Goal: Task Accomplishment & Management: Manage account settings

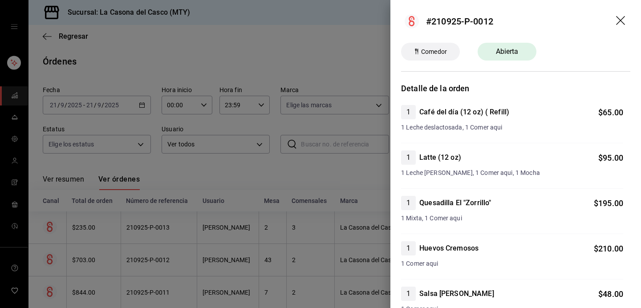
scroll to position [53, 0]
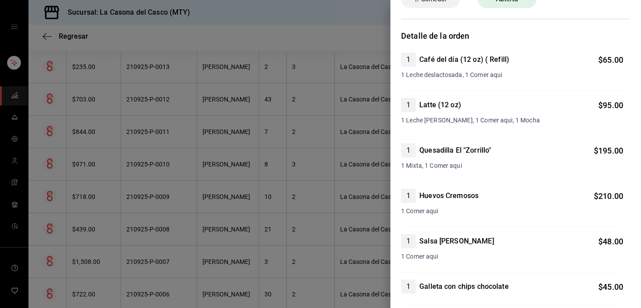
click at [241, 46] on div at bounding box center [320, 154] width 641 height 308
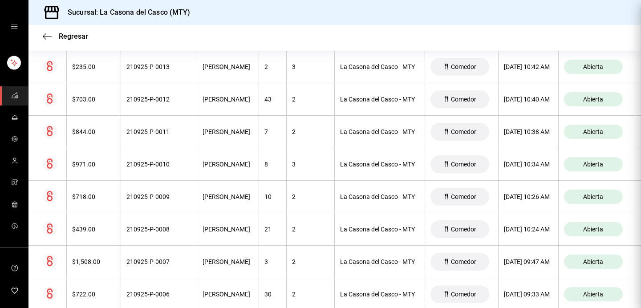
scroll to position [0, 0]
click at [41, 41] on div "Regresar" at bounding box center [334, 36] width 612 height 23
click at [44, 38] on icon "button" at bounding box center [47, 36] width 9 height 8
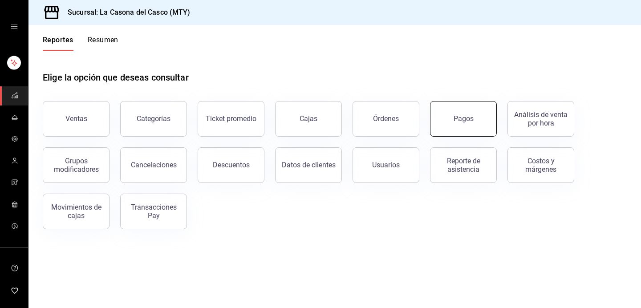
click at [476, 130] on button "Pagos" at bounding box center [463, 119] width 67 height 36
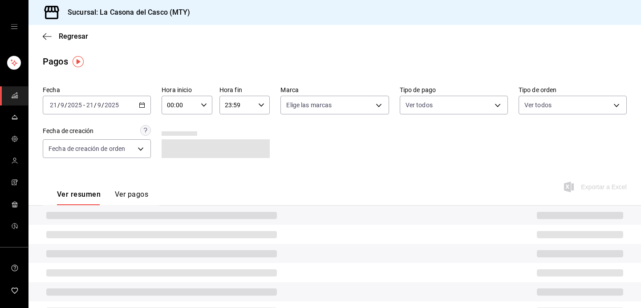
click at [115, 105] on input "2025" at bounding box center [111, 104] width 15 height 7
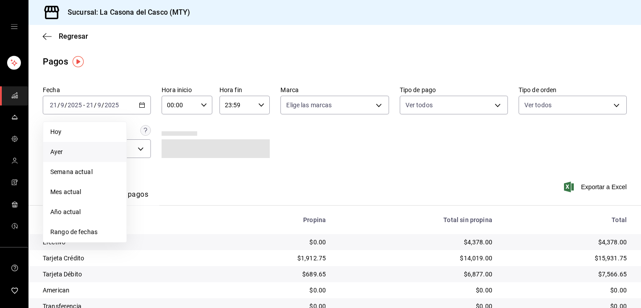
click at [87, 151] on span "Ayer" at bounding box center [84, 151] width 69 height 9
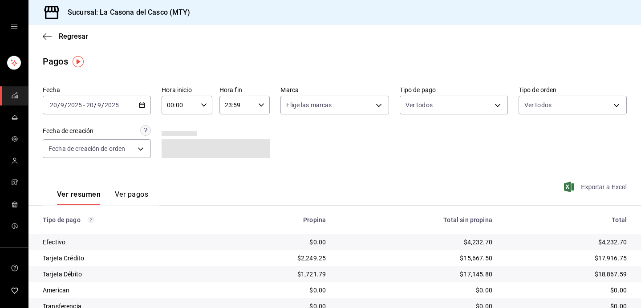
click at [577, 190] on span "Exportar a Excel" at bounding box center [596, 187] width 61 height 11
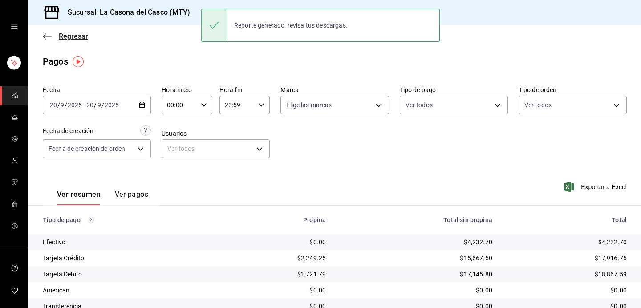
click at [51, 38] on icon "button" at bounding box center [47, 36] width 9 height 8
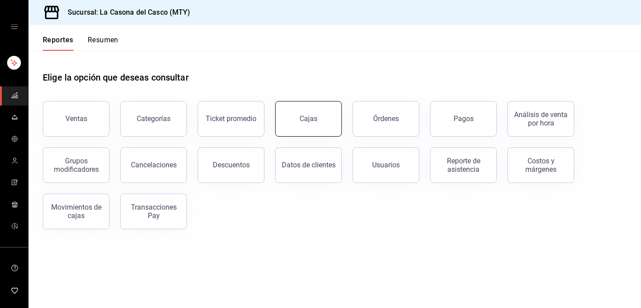
click at [318, 122] on link "Cajas" at bounding box center [308, 119] width 67 height 36
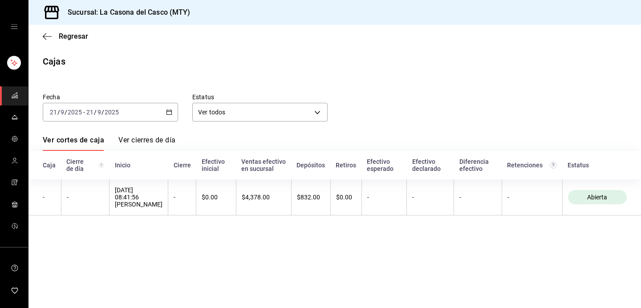
click at [102, 119] on div "[DATE] [DATE] - [DATE] [DATE]" at bounding box center [110, 112] width 135 height 19
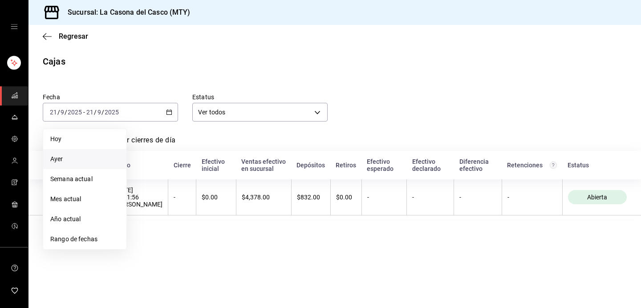
click at [80, 160] on span "Ayer" at bounding box center [84, 158] width 69 height 9
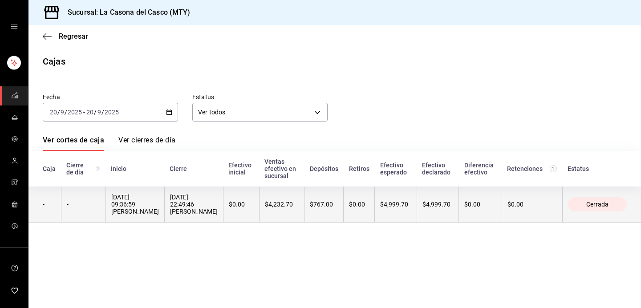
click at [215, 198] on div "[DATE] 22:49:46 [PERSON_NAME]" at bounding box center [194, 204] width 48 height 21
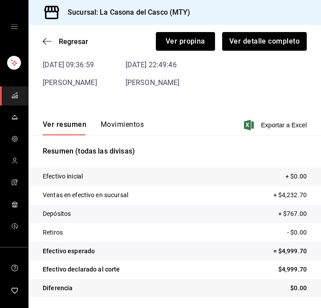
click at [111, 123] on button "Movimientos" at bounding box center [122, 127] width 43 height 15
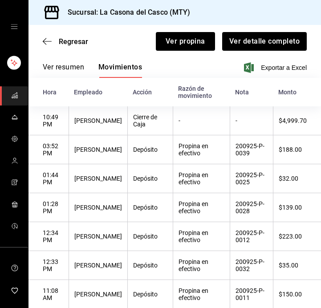
scroll to position [104, 0]
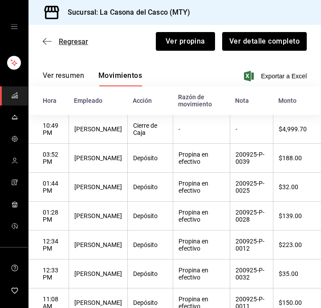
click at [49, 40] on icon "button" at bounding box center [47, 41] width 9 height 8
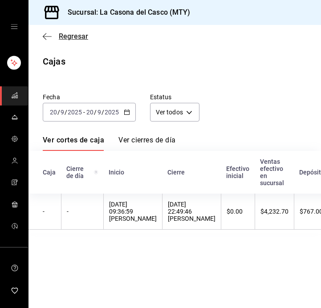
click at [51, 38] on icon "button" at bounding box center [47, 36] width 9 height 8
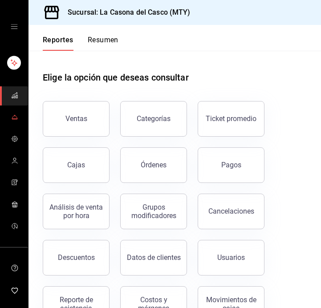
click at [13, 117] on icon "mailbox folders" at bounding box center [14, 117] width 5 height 3
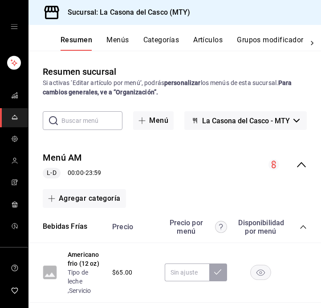
click at [202, 40] on button "Artículos" at bounding box center [207, 43] width 29 height 15
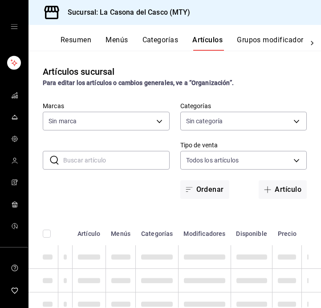
type input "7e4e7643-bc2c-442b-8a2a-9b04da6139a5"
type input "8b44ccb5-5a02-4d1f-a502-a2ce013969f6,02854608-b90f-40f3-95a4-70698f67f6bc,dd866…"
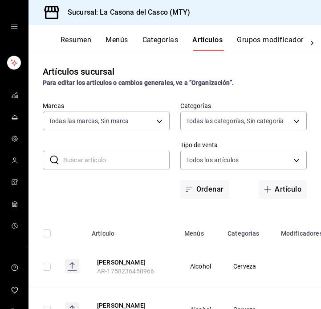
click at [157, 39] on button "Categorías" at bounding box center [160, 43] width 36 height 15
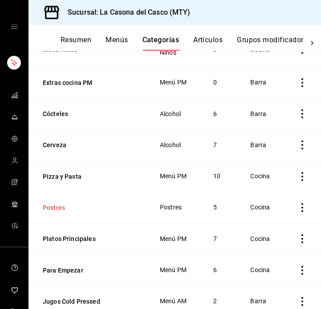
scroll to position [215, 0]
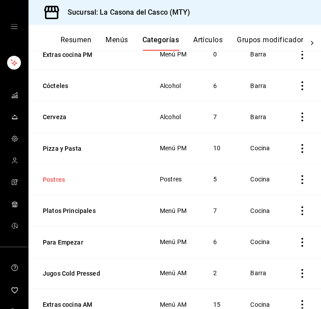
click at [61, 182] on button "Postres" at bounding box center [87, 179] width 89 height 9
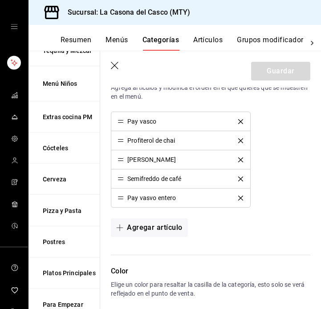
scroll to position [385, 0]
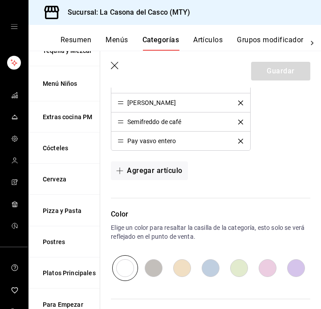
click at [205, 36] on button "Artículos" at bounding box center [207, 43] width 29 height 15
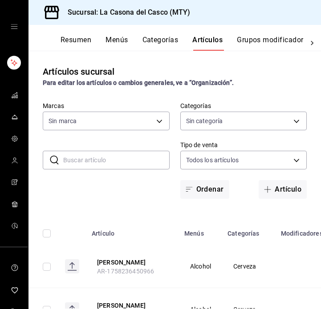
type input "7e4e7643-bc2c-442b-8a2a-9b04da6139a5"
type input "8b44ccb5-5a02-4d1f-a502-a2ce013969f6,02854608-b90f-40f3-95a4-70698f67f6bc,dd866…"
click at [100, 150] on div "​ ​ Marcas Todas las marcas, Sin marca 7e4e7643-bc2c-442b-8a2a-9b04da6139a5 Cat…" at bounding box center [174, 150] width 292 height 97
click at [100, 162] on input "text" at bounding box center [116, 160] width 106 height 18
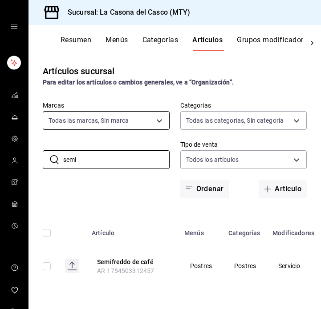
scroll to position [0, 0]
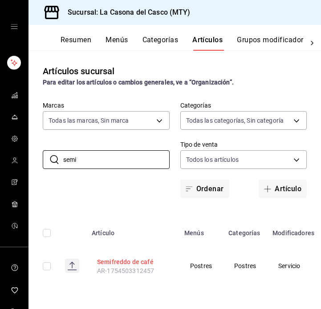
type input "semi"
click at [117, 261] on button "Semifreddo de café" at bounding box center [132, 262] width 71 height 9
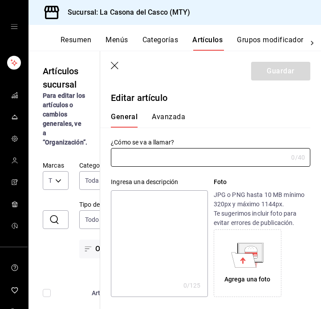
type input "Semifreddo de café"
type input "$150.00"
type input "AR-1754503312457"
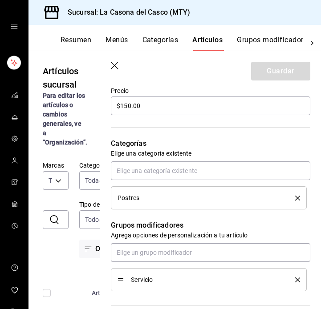
scroll to position [273, 0]
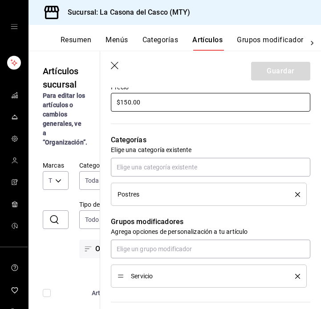
click at [130, 101] on input "$150.00" at bounding box center [210, 102] width 199 height 19
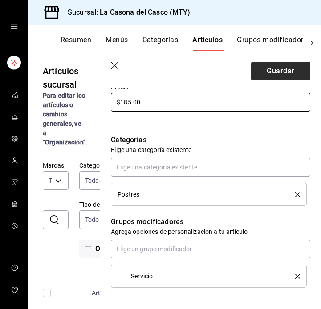
type input "$185.00"
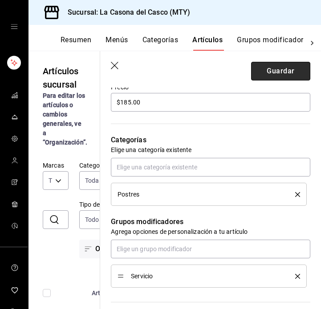
click at [287, 76] on button "Guardar" at bounding box center [280, 71] width 59 height 19
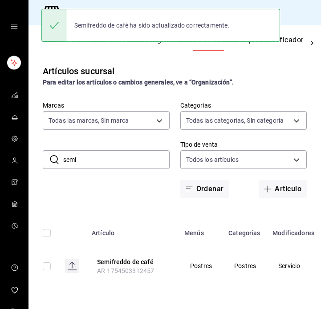
click at [107, 159] on input "semi" at bounding box center [116, 160] width 106 height 18
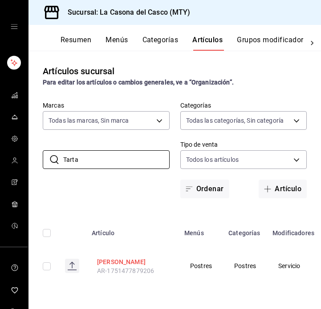
type input "Tarta"
click at [113, 260] on button "[PERSON_NAME]" at bounding box center [132, 262] width 71 height 9
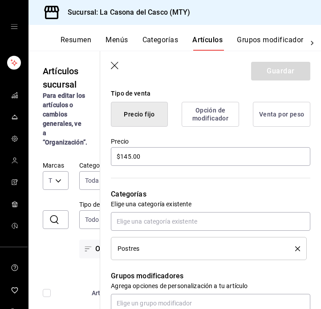
scroll to position [223, 0]
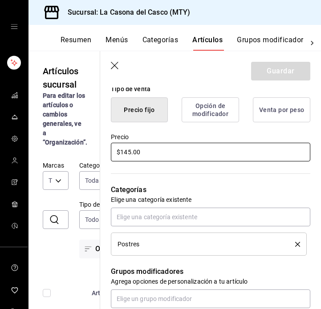
click at [130, 152] on input "$145.00" at bounding box center [210, 152] width 199 height 19
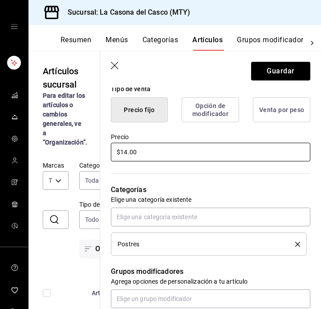
type input "$1.00"
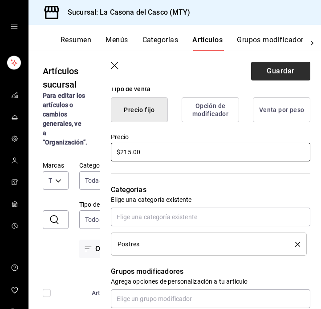
type input "$215.00"
click at [287, 69] on button "Guardar" at bounding box center [280, 71] width 59 height 19
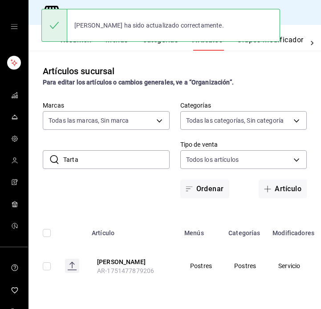
click at [116, 161] on input "Tarta" at bounding box center [116, 160] width 106 height 18
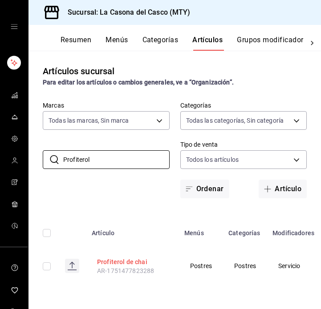
type input "Profiterol"
click at [128, 262] on button "Profiterol de chai" at bounding box center [132, 262] width 71 height 9
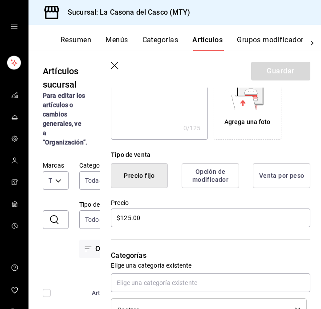
scroll to position [179, 0]
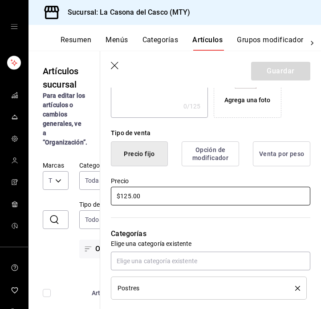
click at [128, 197] on input "$125.00" at bounding box center [210, 196] width 199 height 19
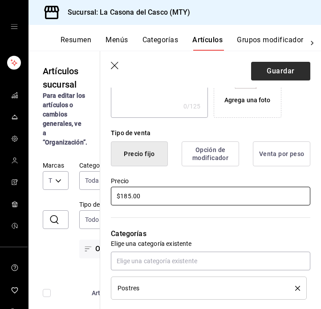
type input "$185.00"
click at [295, 66] on button "Guardar" at bounding box center [280, 71] width 59 height 19
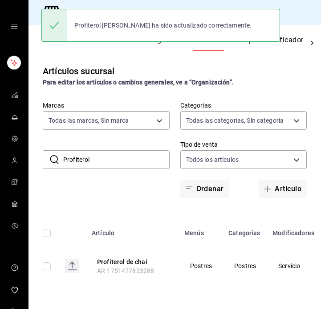
click at [121, 163] on input "Profiterol" at bounding box center [116, 160] width 106 height 18
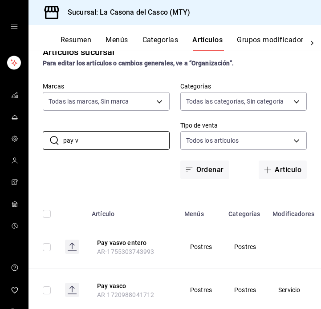
scroll to position [32, 0]
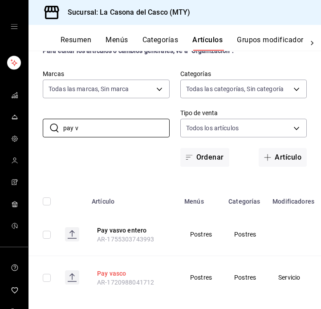
type input "pay v"
click at [109, 274] on button "Pay vasco" at bounding box center [132, 273] width 71 height 9
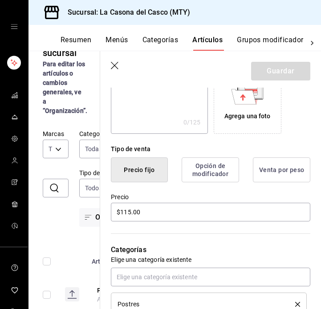
scroll to position [171, 0]
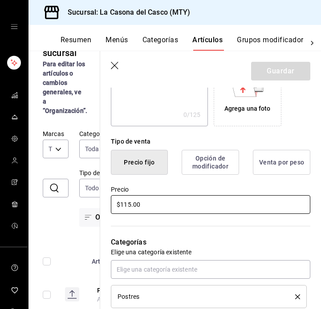
click at [125, 205] on input "$115.00" at bounding box center [210, 204] width 199 height 19
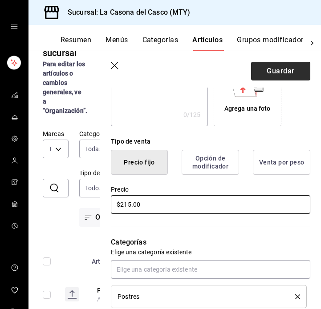
type input "$215.00"
click at [284, 71] on button "Guardar" at bounding box center [280, 71] width 59 height 19
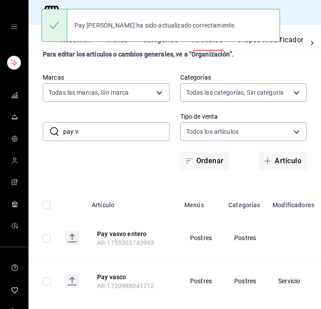
click at [137, 136] on input "pay v" at bounding box center [116, 132] width 106 height 18
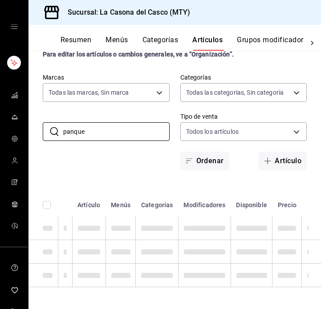
scroll to position [0, 0]
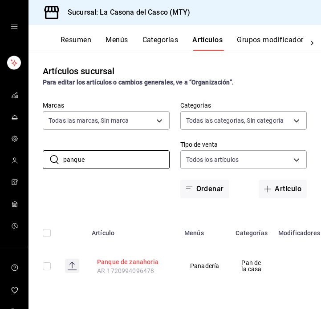
type input "panque"
click at [119, 261] on button "Panque de zanahoria" at bounding box center [132, 262] width 71 height 9
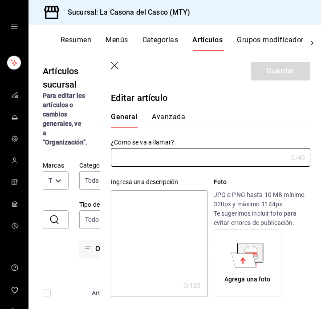
type input "Panque de zanahoria"
type input "$65.00"
type input "AR-1720994096478"
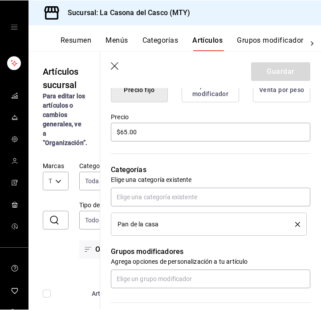
scroll to position [252, 0]
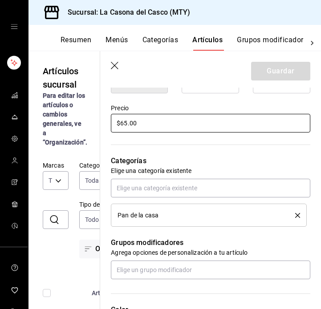
click at [128, 122] on input "$65.00" at bounding box center [210, 123] width 199 height 19
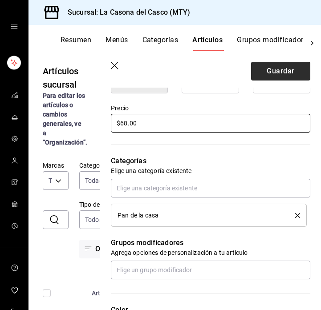
type input "$68.00"
click at [268, 73] on button "Guardar" at bounding box center [280, 71] width 59 height 19
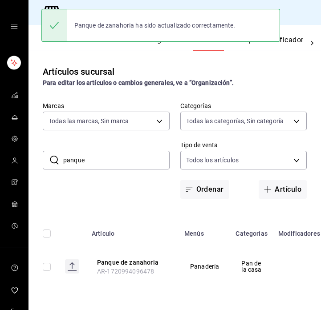
click at [131, 161] on input "panque" at bounding box center [116, 160] width 106 height 18
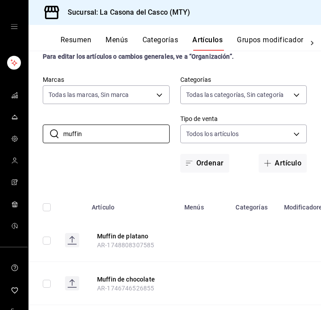
scroll to position [57, 0]
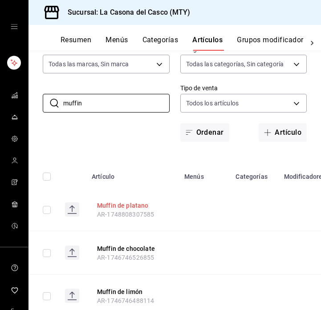
type input "muffin"
click at [125, 205] on button "Muffin de platano" at bounding box center [132, 205] width 71 height 9
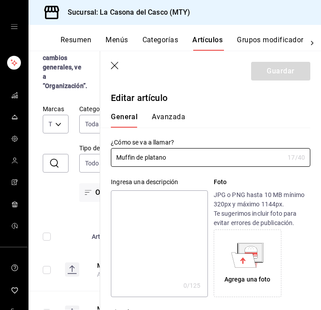
type input "$65.00"
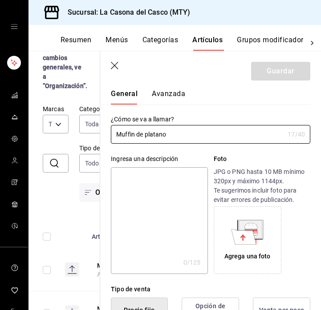
scroll to position [53, 0]
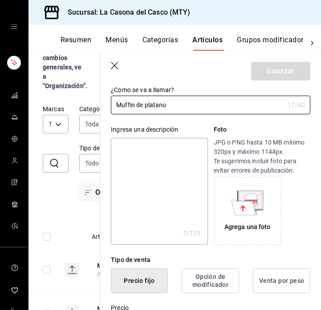
click at [116, 67] on icon "button" at bounding box center [115, 66] width 9 height 9
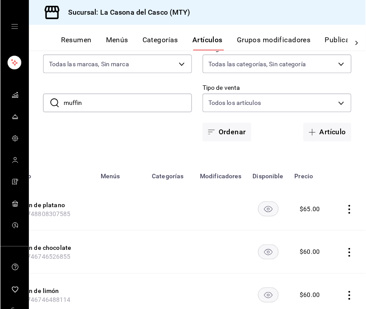
scroll to position [0, 84]
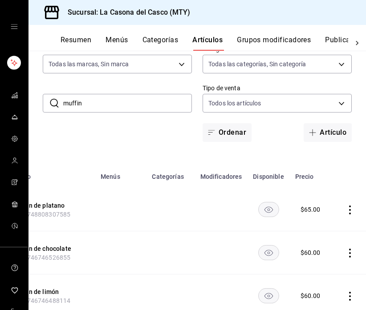
click at [345, 208] on icon "actions" at bounding box center [349, 210] width 9 height 9
click at [311, 267] on span "Eliminar" at bounding box center [320, 266] width 23 height 7
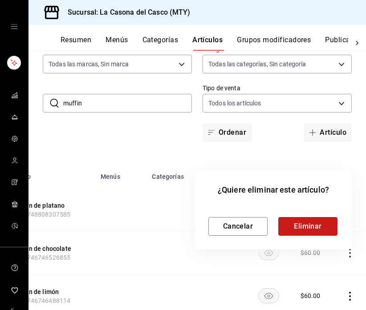
click at [322, 227] on button "Eliminar" at bounding box center [307, 226] width 59 height 19
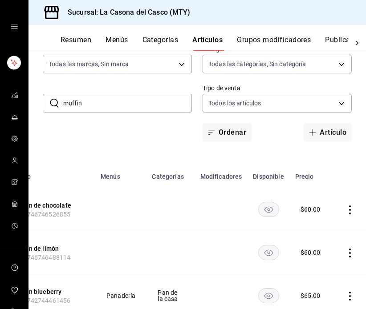
click at [348, 210] on icon "actions" at bounding box center [349, 210] width 9 height 9
click at [317, 263] on span "Eliminar" at bounding box center [320, 266] width 23 height 7
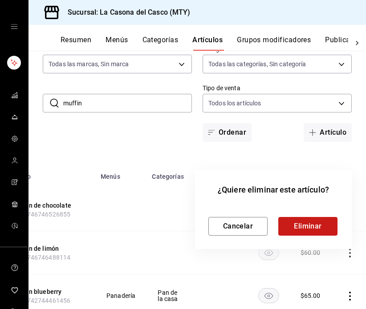
click at [312, 233] on button "Eliminar" at bounding box center [307, 226] width 59 height 19
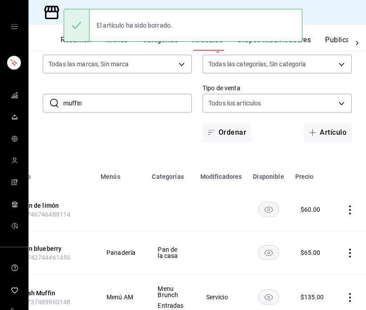
click at [345, 209] on icon "actions" at bounding box center [349, 210] width 9 height 9
click at [315, 271] on span "Eliminar" at bounding box center [320, 267] width 23 height 9
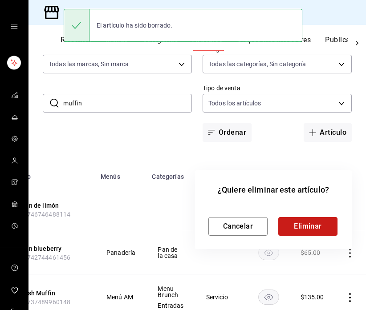
click at [312, 224] on button "Eliminar" at bounding box center [307, 226] width 59 height 19
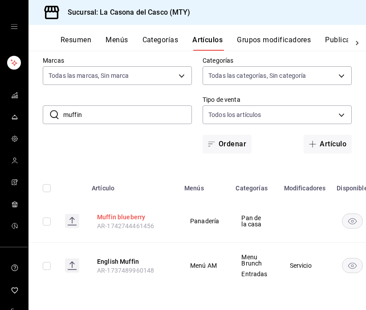
scroll to position [0, 0]
click at [118, 215] on button "Muffin blueberry" at bounding box center [132, 217] width 71 height 9
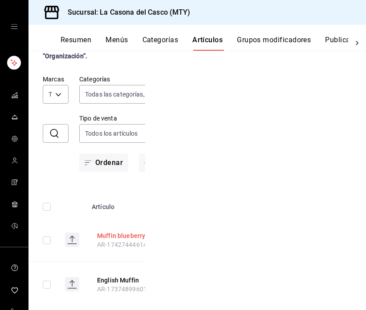
scroll to position [43, 0]
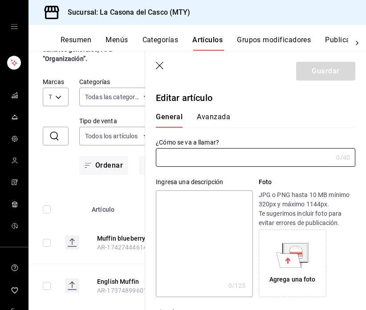
type input "Muffin blueberry"
type input "$65.00"
type input "AR-1742744461456"
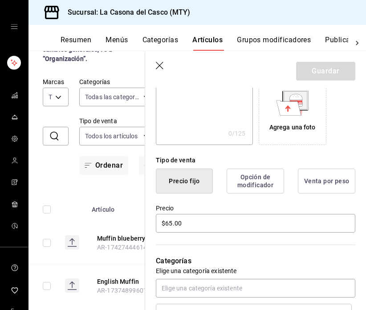
scroll to position [152, 0]
click at [160, 61] on header "Guardar" at bounding box center [255, 69] width 221 height 36
click at [159, 65] on icon "button" at bounding box center [160, 66] width 9 height 9
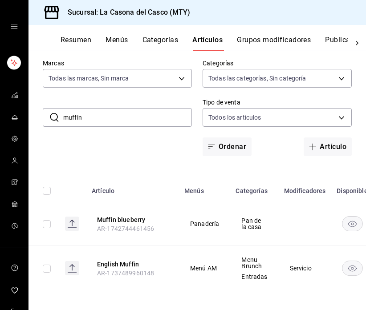
click at [117, 113] on input "muffin" at bounding box center [127, 118] width 129 height 18
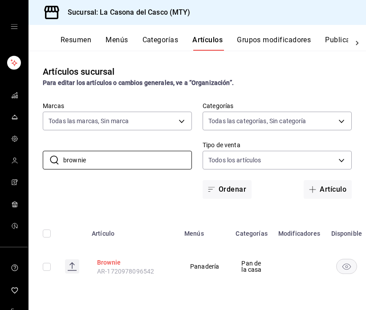
type input "brownie"
click at [109, 261] on button "Brownie" at bounding box center [132, 262] width 71 height 9
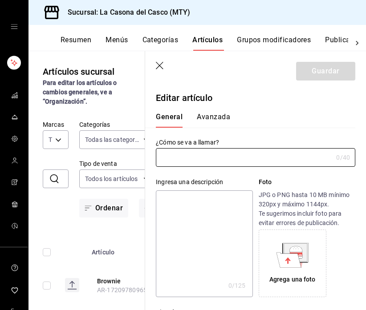
type input "Brownie"
type input "$65.00"
type input "AR-1720978096542"
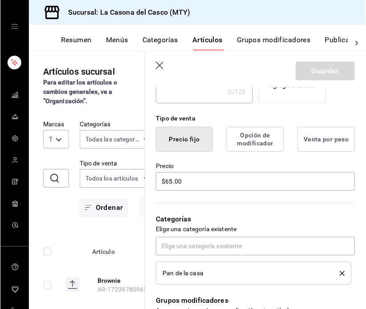
scroll to position [198, 0]
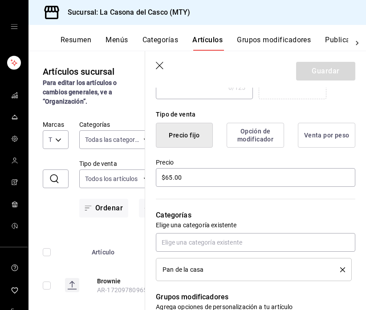
click at [78, 123] on div "​ brownie ​ Marcas Todas las marcas, Sin marca 7e4e7643-bc2c-442b-8a2a-9b04da61…" at bounding box center [86, 169] width 117 height 97
click at [165, 64] on header "Guardar" at bounding box center [255, 69] width 221 height 36
click at [162, 65] on icon "button" at bounding box center [160, 66] width 9 height 9
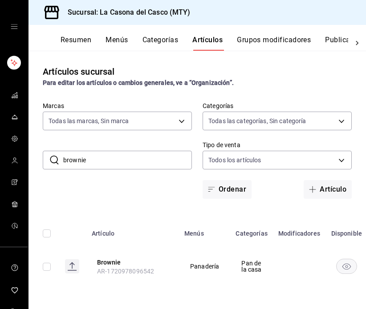
click at [99, 166] on input "brownie" at bounding box center [127, 160] width 129 height 18
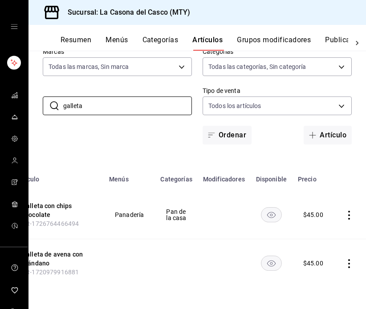
scroll to position [0, 74]
type input "galleta"
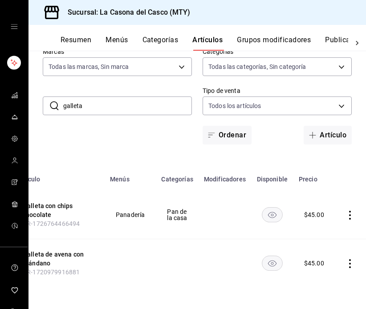
click at [348, 264] on icon "actions" at bounding box center [349, 263] width 9 height 9
click at [310, 281] on li "Eliminar" at bounding box center [312, 286] width 53 height 18
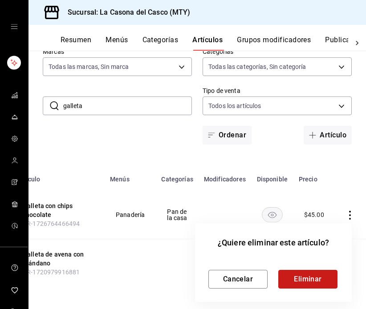
click at [295, 273] on button "Eliminar" at bounding box center [307, 279] width 59 height 19
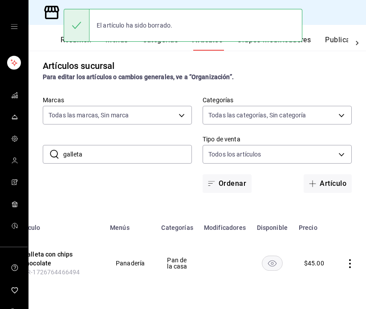
scroll to position [6, 0]
click at [51, 209] on div "Artículos sucursal Para editar los artículos o cambios generales, ve a “Organiz…" at bounding box center [196, 180] width 337 height 258
click at [60, 256] on button "Galleta con chips chocolate" at bounding box center [58, 259] width 71 height 18
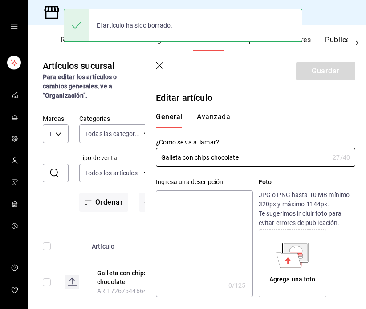
type input "$45.00"
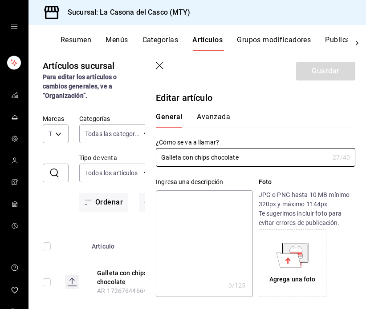
click at [157, 67] on icon "button" at bounding box center [160, 66] width 9 height 9
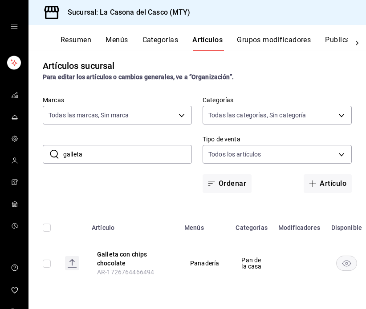
click at [100, 161] on input "galleta" at bounding box center [127, 155] width 129 height 18
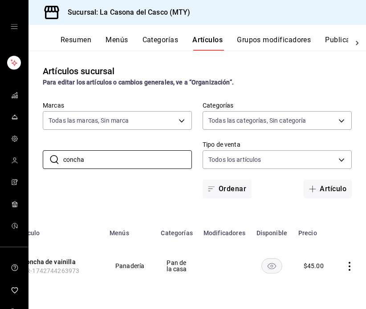
scroll to position [0, 74]
type input "concha"
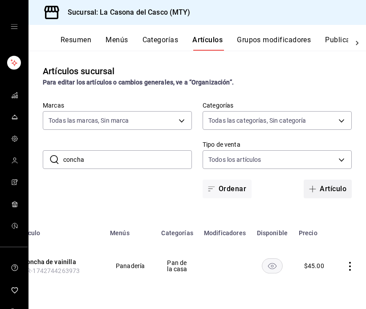
click at [316, 187] on span "button" at bounding box center [314, 189] width 11 height 7
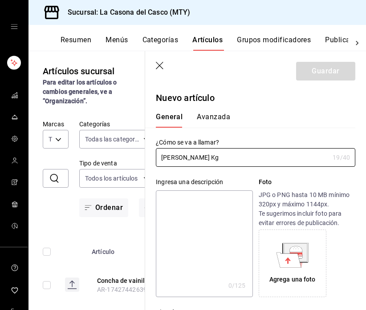
type input "[PERSON_NAME] Kg"
click at [194, 232] on textarea at bounding box center [204, 243] width 97 height 107
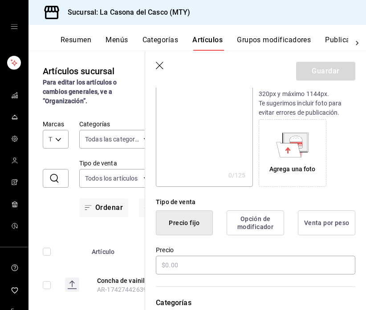
scroll to position [155, 0]
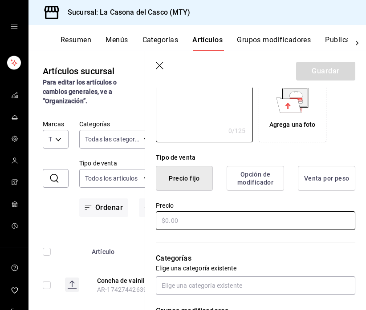
click at [187, 218] on input "text" at bounding box center [255, 220] width 199 height 19
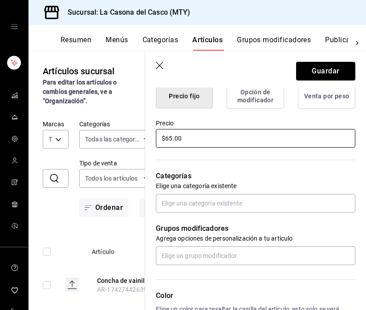
scroll to position [247, 0]
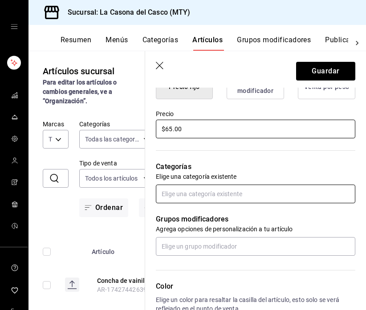
type input "$65.00"
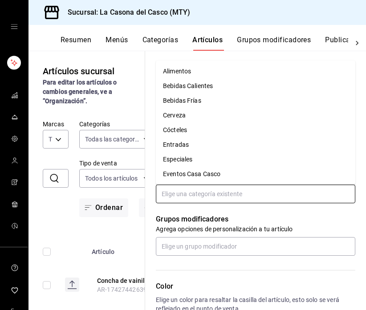
click at [214, 200] on input "text" at bounding box center [255, 194] width 199 height 19
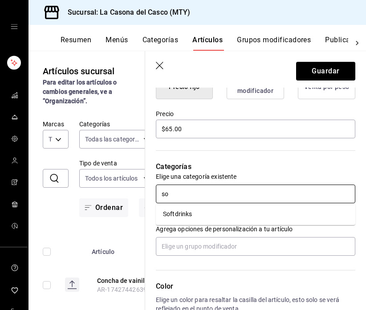
type input "s"
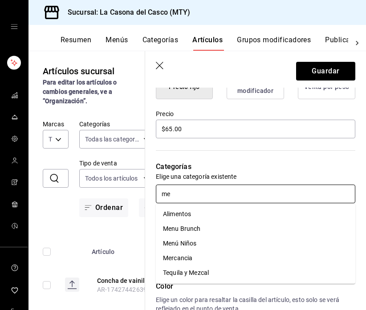
type input "mer"
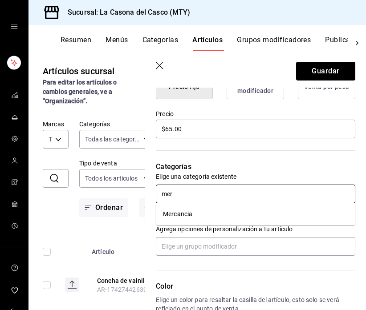
click at [209, 213] on li "Mercancia" at bounding box center [255, 214] width 199 height 15
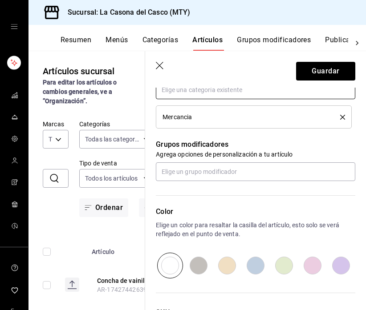
scroll to position [371, 0]
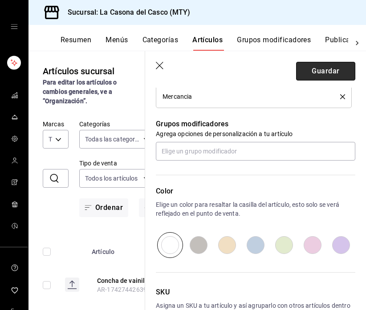
click at [332, 67] on button "Guardar" at bounding box center [325, 71] width 59 height 19
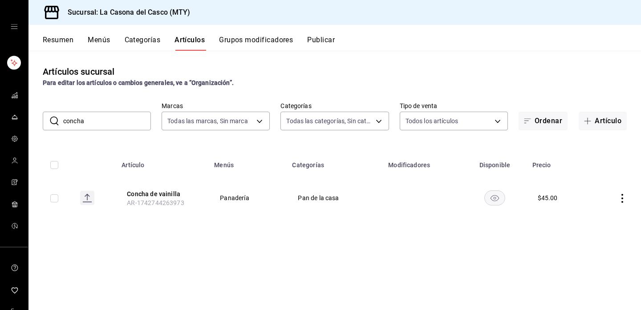
click at [86, 39] on div "Resumen Menús Categorías Artículos Grupos modificadores Publicar" at bounding box center [342, 43] width 598 height 15
click at [92, 39] on button "Menús" at bounding box center [99, 43] width 22 height 15
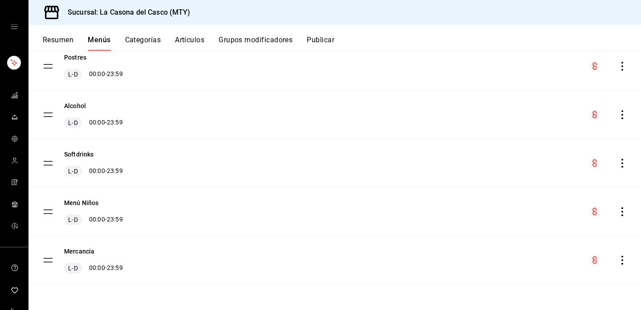
click at [187, 43] on button "Artículos" at bounding box center [189, 43] width 29 height 15
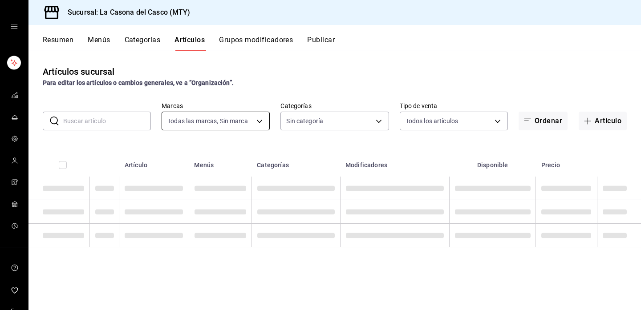
type input "7e4e7643-bc2c-442b-8a2a-9b04da6139a5"
type input "8b44ccb5-5a02-4d1f-a502-a2ce013969f6,02854608-b90f-40f3-95a4-70698f67f6bc,dd866…"
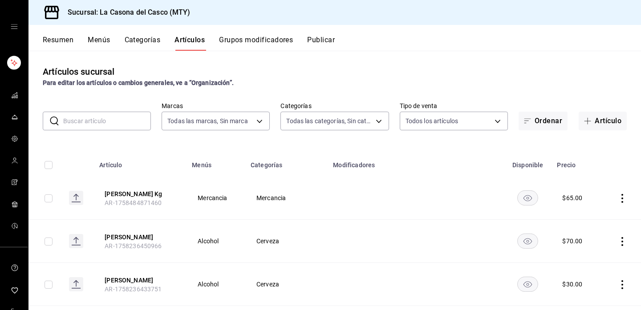
click at [113, 127] on input "text" at bounding box center [107, 121] width 88 height 18
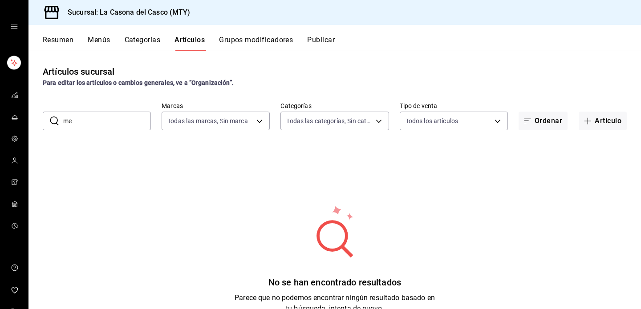
type input "m"
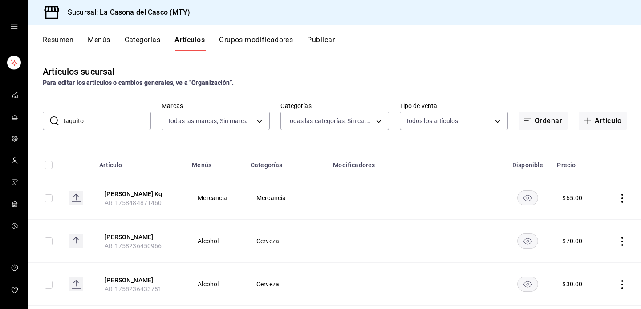
type input "taquitos"
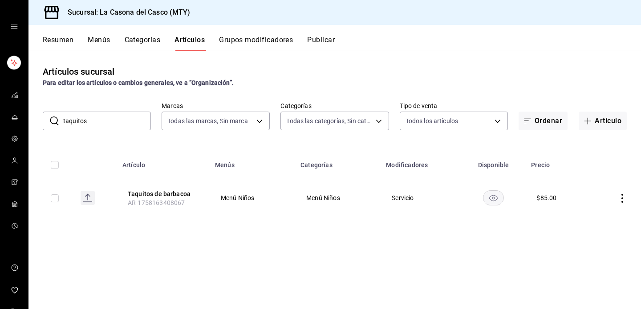
click at [100, 121] on input "taquitos" at bounding box center [107, 121] width 88 height 18
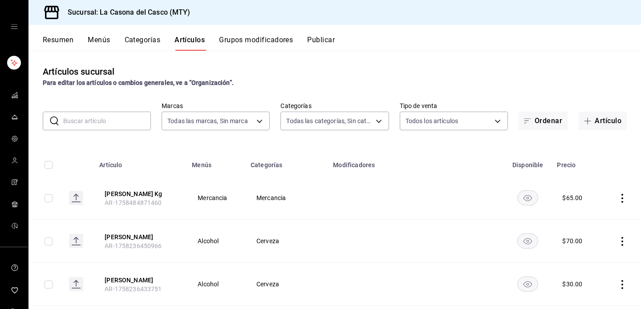
click at [121, 37] on div "Resumen Menús Categorías Artículos Grupos modificadores Publicar" at bounding box center [342, 43] width 598 height 15
click at [134, 40] on button "Categorías" at bounding box center [143, 43] width 36 height 15
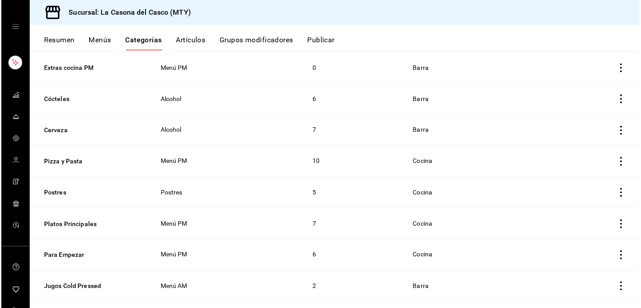
scroll to position [185, 0]
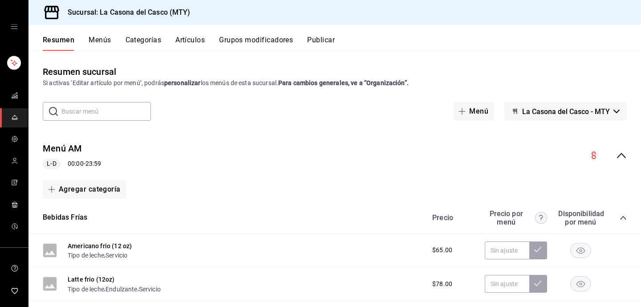
click at [190, 40] on button "Artículos" at bounding box center [189, 43] width 29 height 15
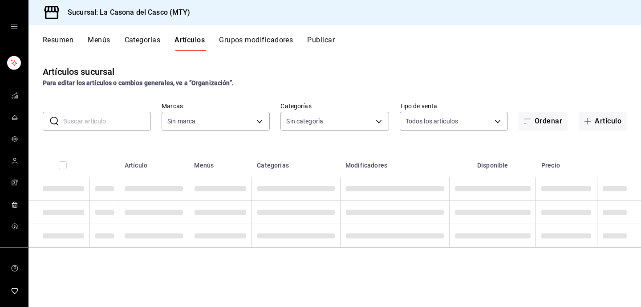
type input "7e4e7643-bc2c-442b-8a2a-9b04da6139a5"
type input "8b44ccb5-5a02-4d1f-a502-a2ce013969f6,02854608-b90f-40f3-95a4-70698f67f6bc,dd866…"
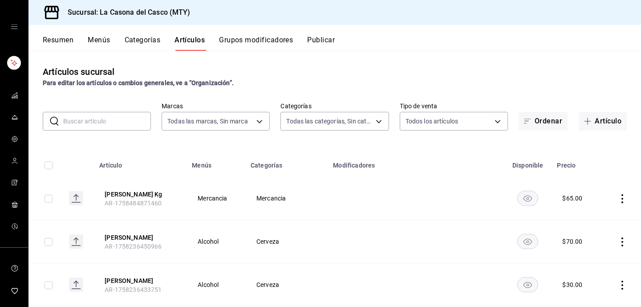
click at [103, 44] on button "Menús" at bounding box center [99, 43] width 22 height 15
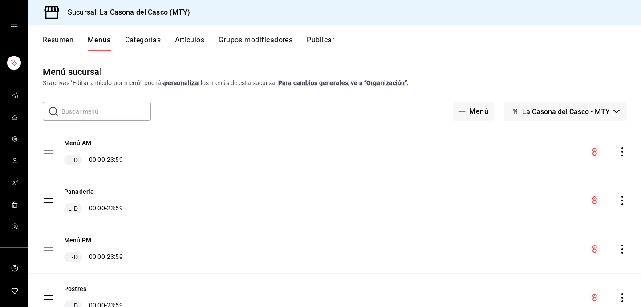
click at [149, 42] on button "Categorías" at bounding box center [143, 43] width 36 height 15
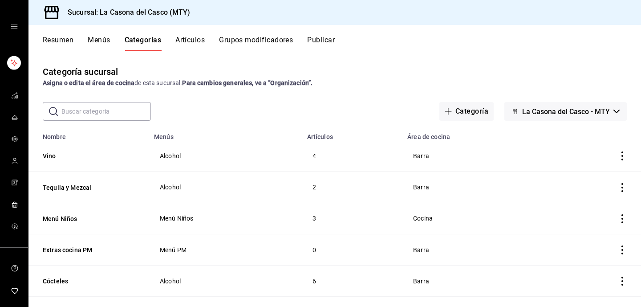
click at [185, 39] on button "Artículos" at bounding box center [189, 43] width 29 height 15
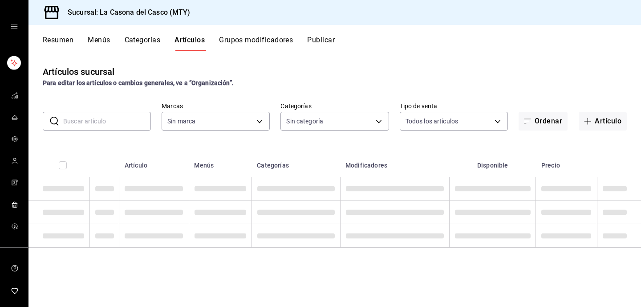
type input "7e4e7643-bc2c-442b-8a2a-9b04da6139a5"
type input "8b44ccb5-5a02-4d1f-a502-a2ce013969f6,02854608-b90f-40f3-95a4-70698f67f6bc,dd866…"
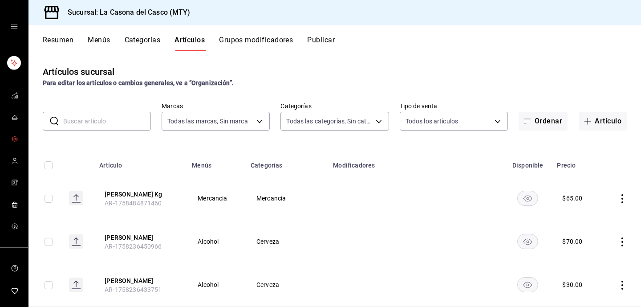
click at [13, 136] on icon "mailbox folders" at bounding box center [14, 138] width 7 height 7
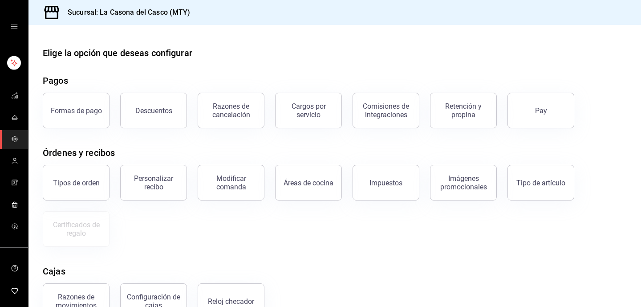
click at [16, 151] on ul "mailbox folders" at bounding box center [14, 161] width 28 height 150
click at [14, 158] on circle "mailbox folders" at bounding box center [14, 159] width 3 height 3
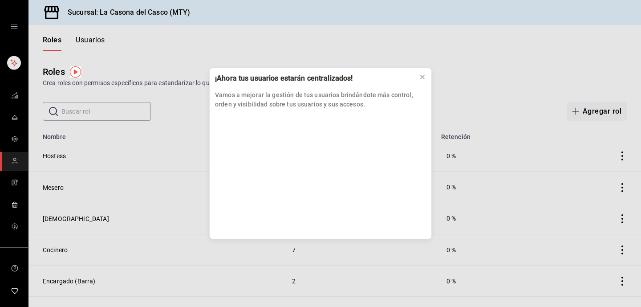
click at [417, 75] on button at bounding box center [422, 77] width 14 height 14
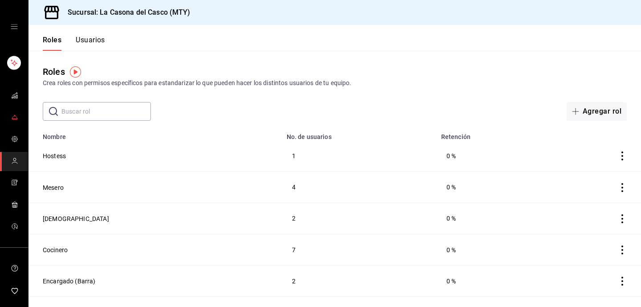
click at [11, 123] on span "mailbox folders" at bounding box center [14, 118] width 7 height 12
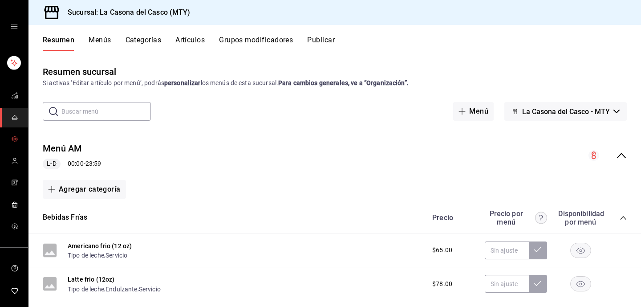
click at [15, 140] on icon "mailbox folders" at bounding box center [14, 138] width 7 height 7
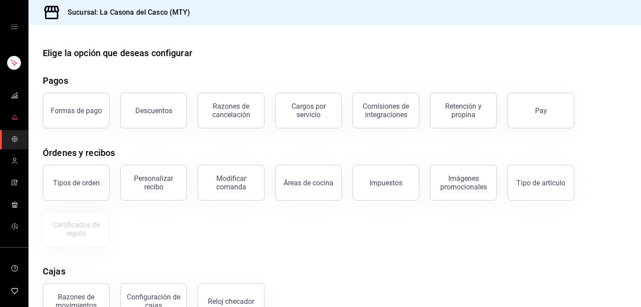
click at [13, 119] on icon "mailbox folders" at bounding box center [14, 116] width 7 height 7
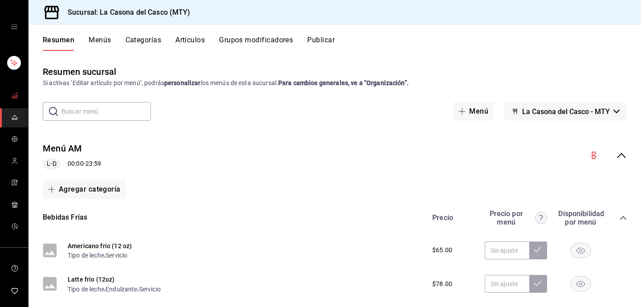
click at [14, 99] on span "mailbox folders" at bounding box center [14, 96] width 7 height 12
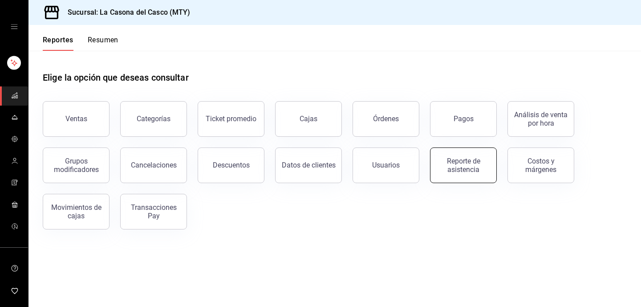
click at [449, 166] on div "Reporte de asistencia" at bounding box center [463, 165] width 55 height 17
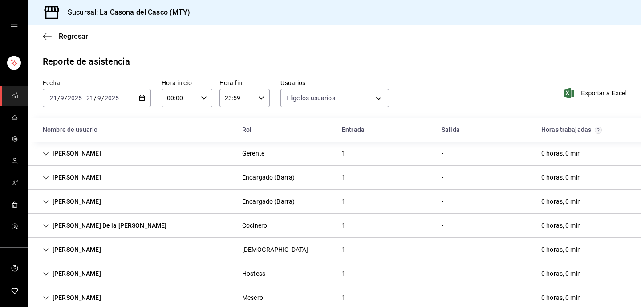
type input "5adef26d-46fc-4a82-bc63-ff97e8279b38,738abd2e-8cc1-4c52-adc7-0c4263d4a70f,919a7…"
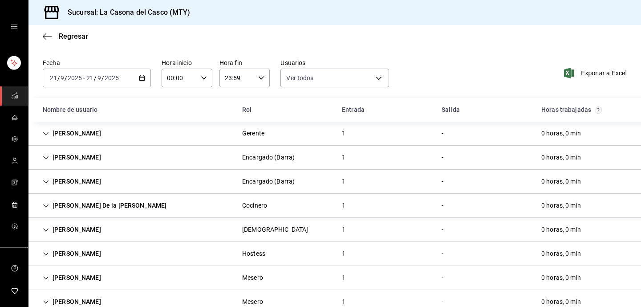
scroll to position [25, 0]
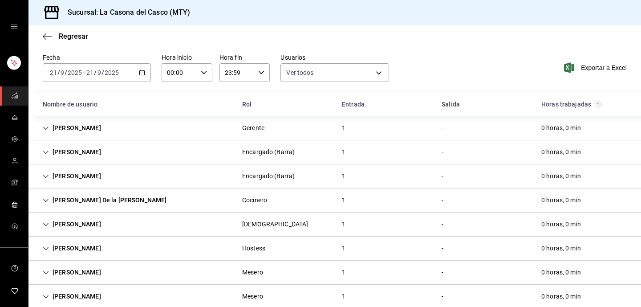
click at [106, 74] on input "2025" at bounding box center [111, 72] width 15 height 7
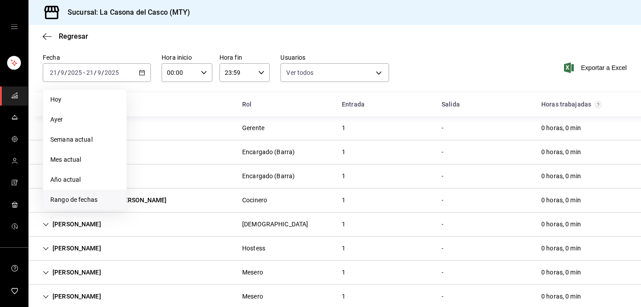
click at [73, 201] on span "Rango de fechas" at bounding box center [84, 199] width 69 height 9
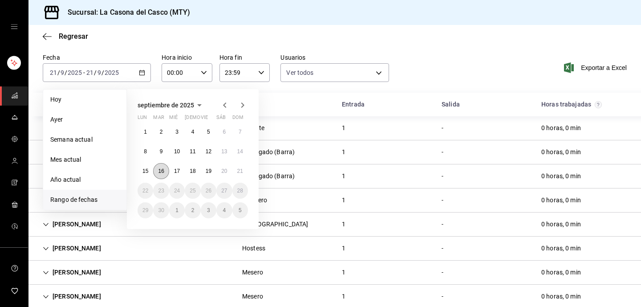
click at [161, 172] on abbr "16" at bounding box center [161, 171] width 6 height 6
click at [233, 171] on button "21" at bounding box center [240, 171] width 16 height 16
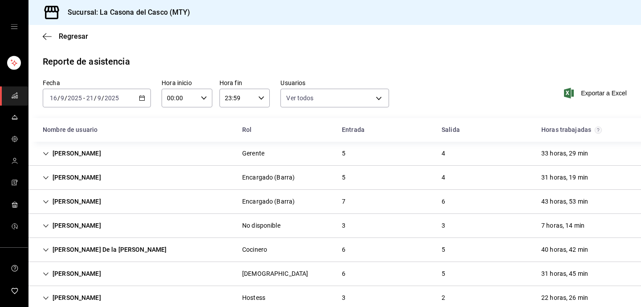
click at [88, 152] on div "[PERSON_NAME]" at bounding box center [72, 153] width 73 height 16
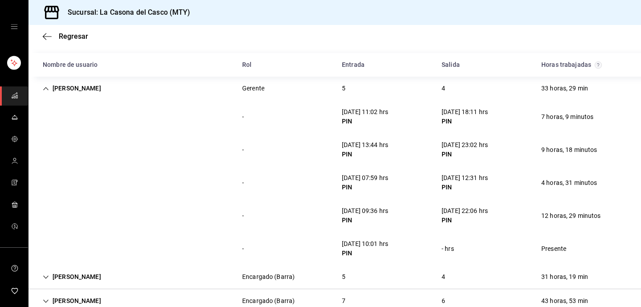
scroll to position [70, 0]
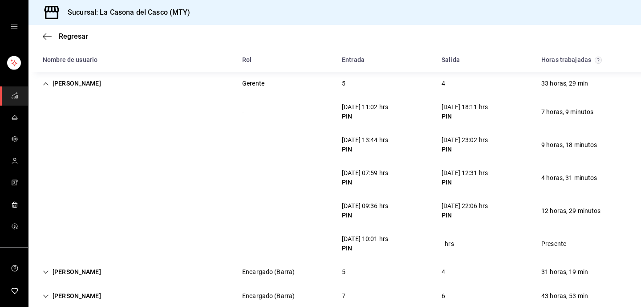
click at [49, 42] on div "Regresar" at bounding box center [334, 36] width 612 height 23
click at [49, 36] on icon "button" at bounding box center [47, 36] width 9 height 0
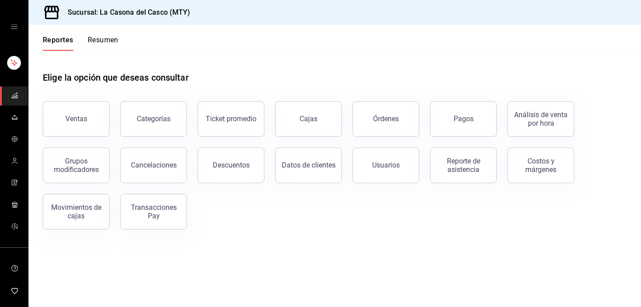
click at [107, 46] on button "Resumen" at bounding box center [103, 43] width 31 height 15
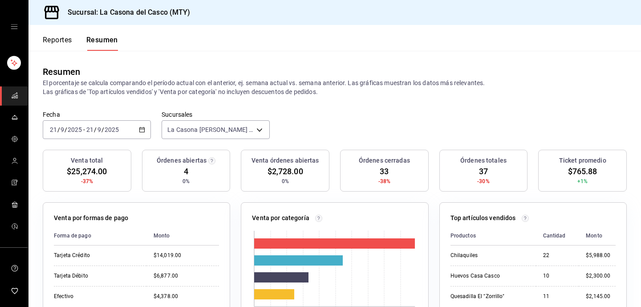
click at [309, 110] on div "Resumen El porcentaje se calcula comparando el período actual con el anterior, …" at bounding box center [334, 81] width 612 height 60
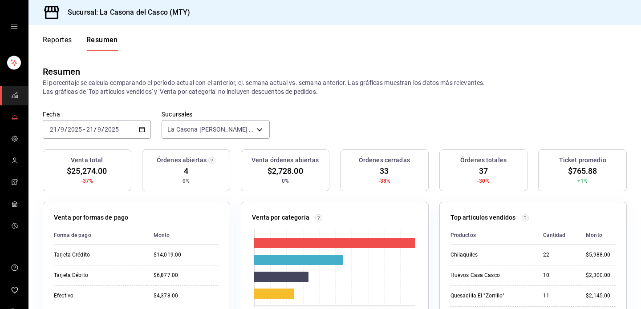
click at [12, 116] on icon "mailbox folders" at bounding box center [14, 116] width 7 height 7
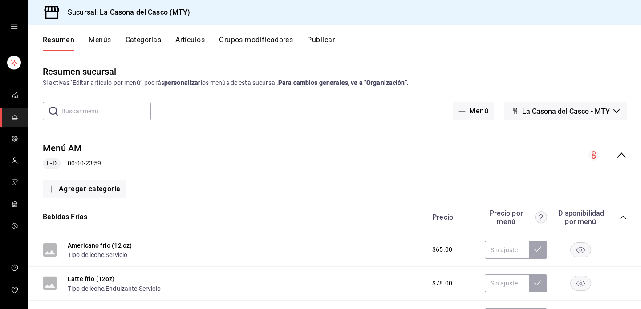
click at [187, 42] on button "Artículos" at bounding box center [189, 43] width 29 height 15
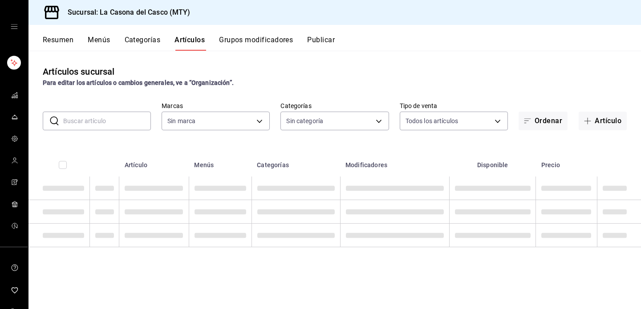
type input "7e4e7643-bc2c-442b-8a2a-9b04da6139a5"
type input "8b44ccb5-5a02-4d1f-a502-a2ce013969f6,02854608-b90f-40f3-95a4-70698f67f6bc,dd866…"
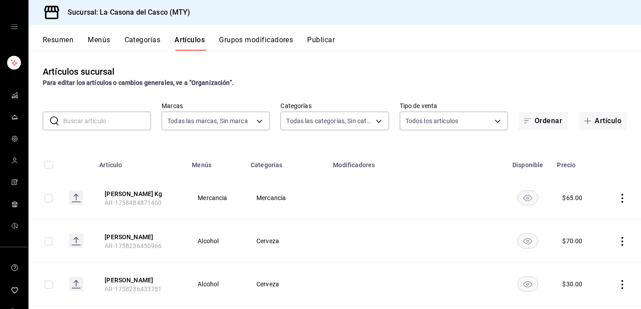
click at [115, 125] on input "text" at bounding box center [107, 121] width 88 height 18
click at [129, 123] on input "text" at bounding box center [107, 121] width 88 height 18
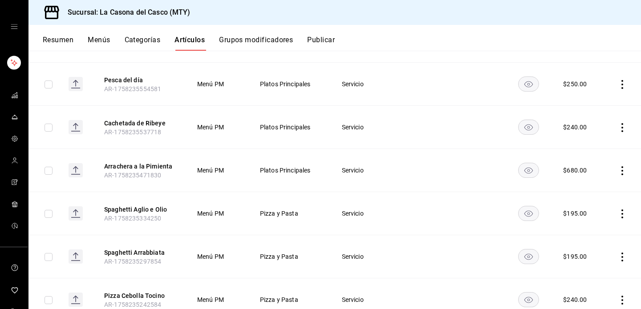
scroll to position [810, 0]
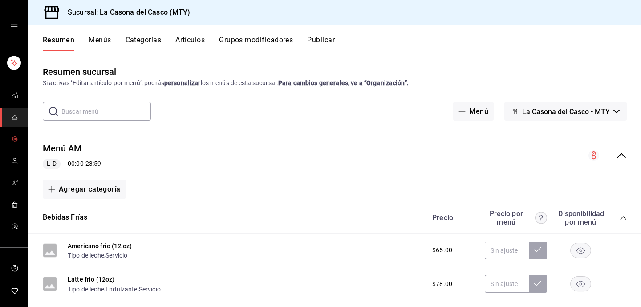
click at [11, 139] on icon "mailbox folders" at bounding box center [14, 138] width 7 height 7
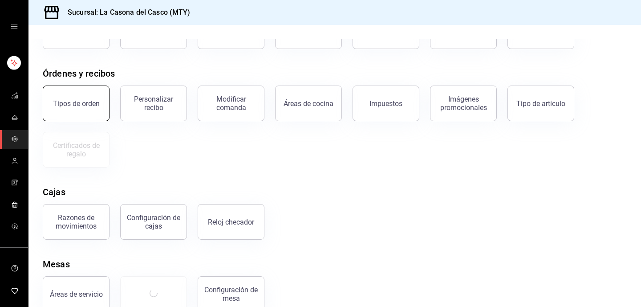
scroll to position [80, 0]
click at [15, 159] on icon "mailbox folders" at bounding box center [14, 160] width 7 height 7
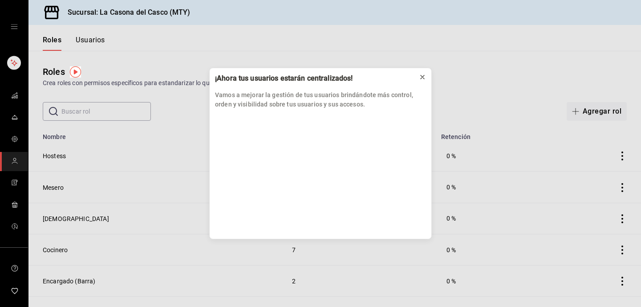
click at [419, 79] on icon at bounding box center [422, 76] width 7 height 7
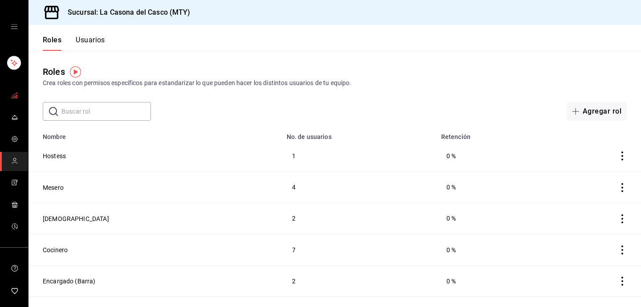
click at [16, 96] on icon "mailbox folders" at bounding box center [14, 95] width 7 height 7
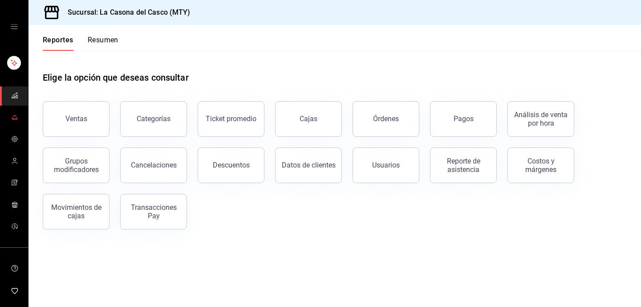
click at [14, 114] on icon "mailbox folders" at bounding box center [14, 116] width 7 height 7
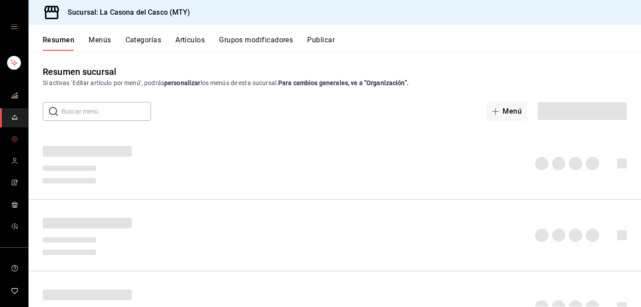
click at [12, 132] on link "mailbox folders" at bounding box center [14, 139] width 28 height 19
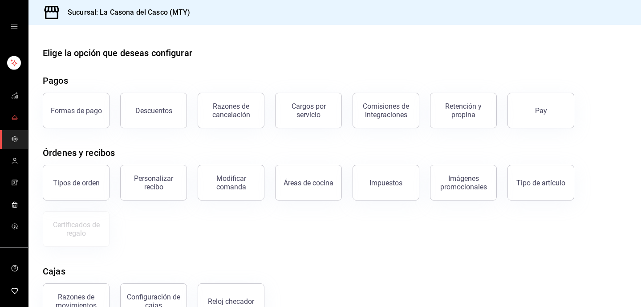
click at [16, 122] on span "mailbox folders" at bounding box center [14, 118] width 7 height 12
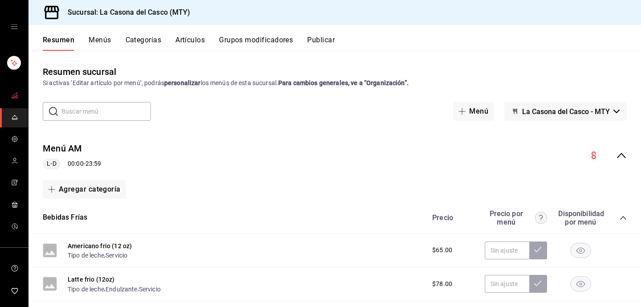
click at [18, 93] on icon "mailbox folders" at bounding box center [14, 95] width 7 height 7
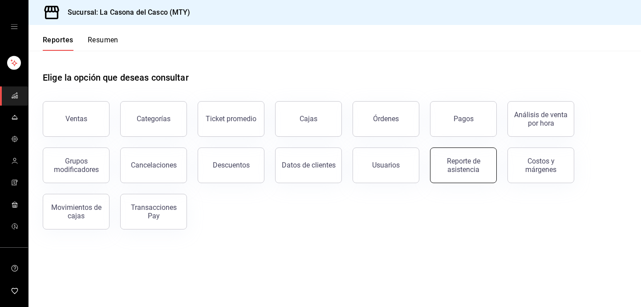
click at [464, 176] on button "Reporte de asistencia" at bounding box center [463, 165] width 67 height 36
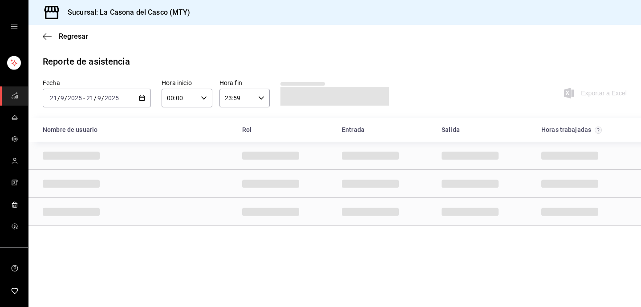
click at [88, 99] on input "21" at bounding box center [90, 97] width 8 height 7
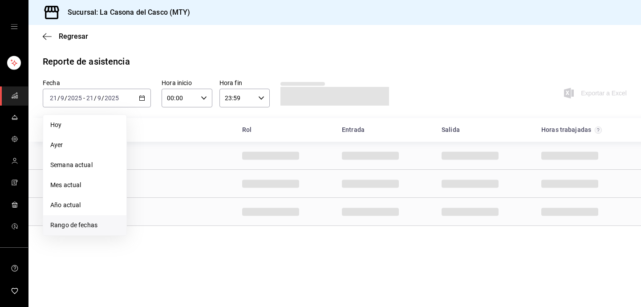
click at [68, 225] on span "Rango de fechas" at bounding box center [84, 224] width 69 height 9
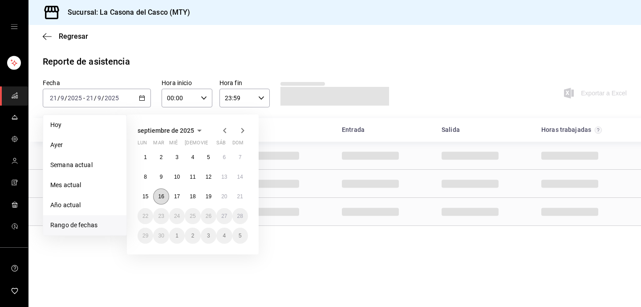
click at [161, 192] on button "16" at bounding box center [161, 196] width 16 height 16
click at [236, 190] on button "21" at bounding box center [240, 196] width 16 height 16
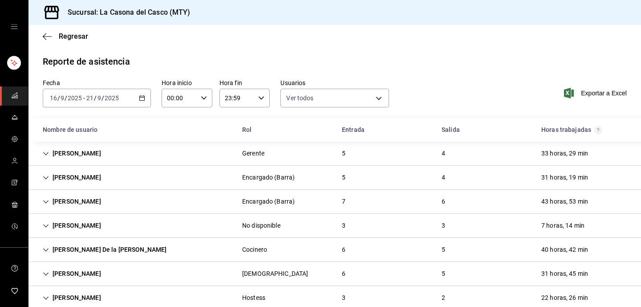
click at [102, 102] on div "2025-09-16 16 / 9 / 2025 - 2025-09-21 21 / 9 / 2025" at bounding box center [97, 98] width 108 height 19
click at [159, 60] on div "Reporte de asistencia" at bounding box center [335, 61] width 584 height 13
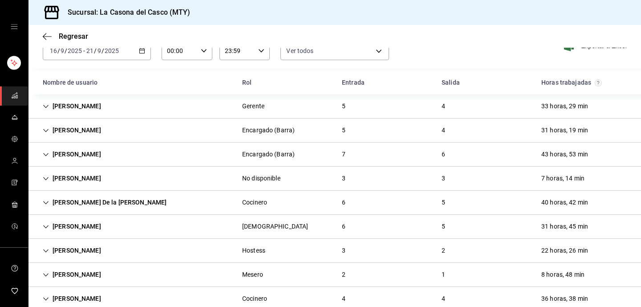
scroll to position [58, 0]
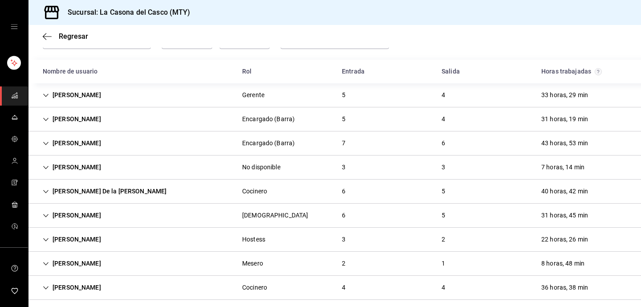
click at [77, 120] on div "[PERSON_NAME]" at bounding box center [72, 119] width 73 height 16
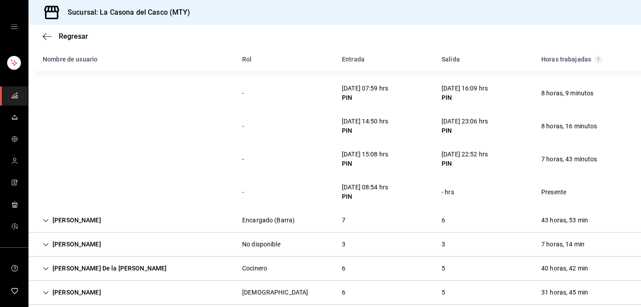
scroll to position [148, 0]
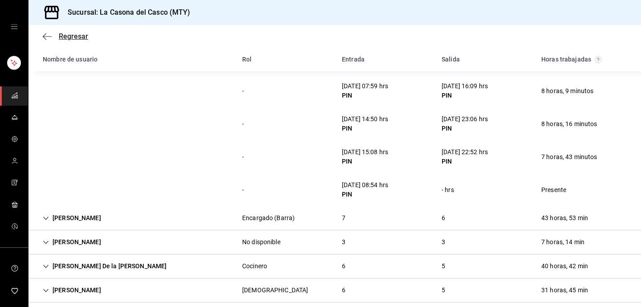
click at [50, 35] on icon "button" at bounding box center [47, 36] width 9 height 8
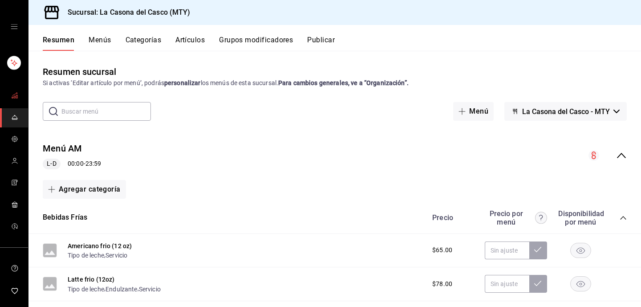
click at [18, 95] on link "mailbox folders" at bounding box center [14, 95] width 28 height 19
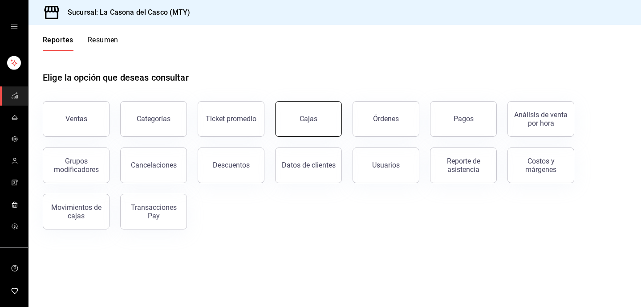
click at [323, 123] on link "Cajas" at bounding box center [308, 119] width 67 height 36
